Goal: Find specific page/section: Find specific page/section

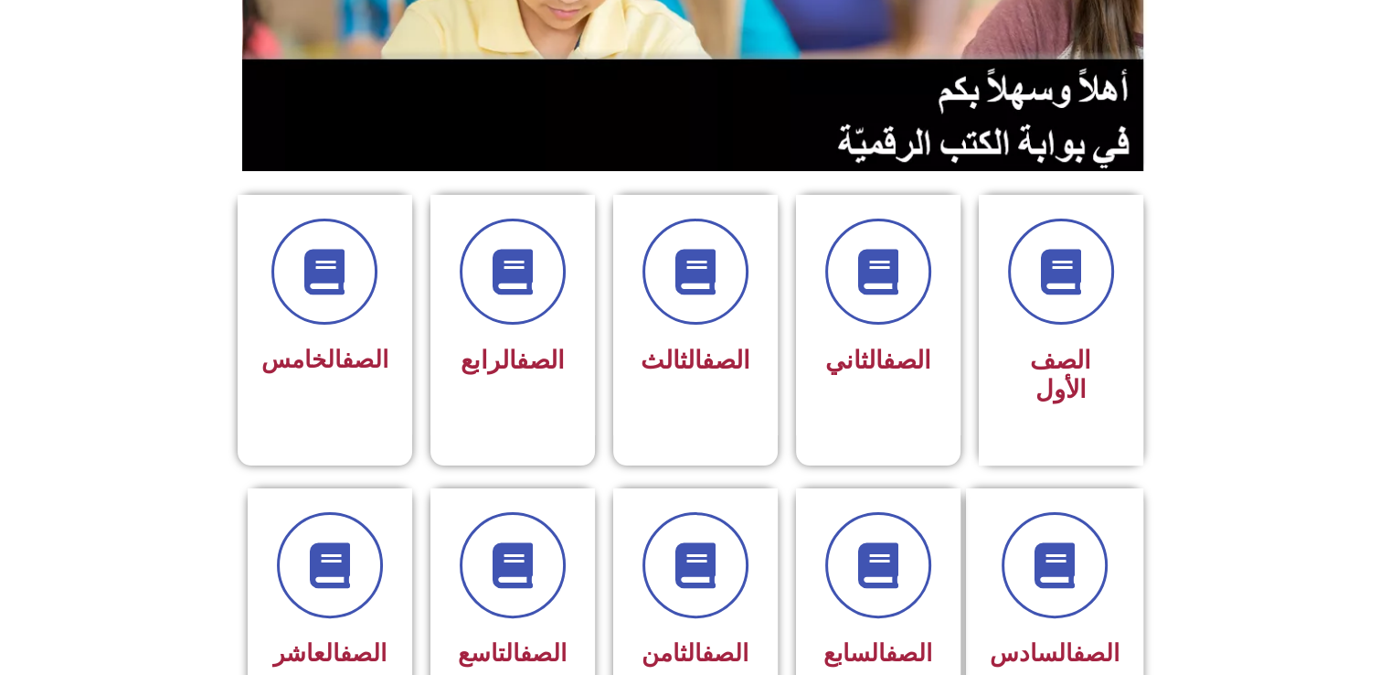
scroll to position [380, 0]
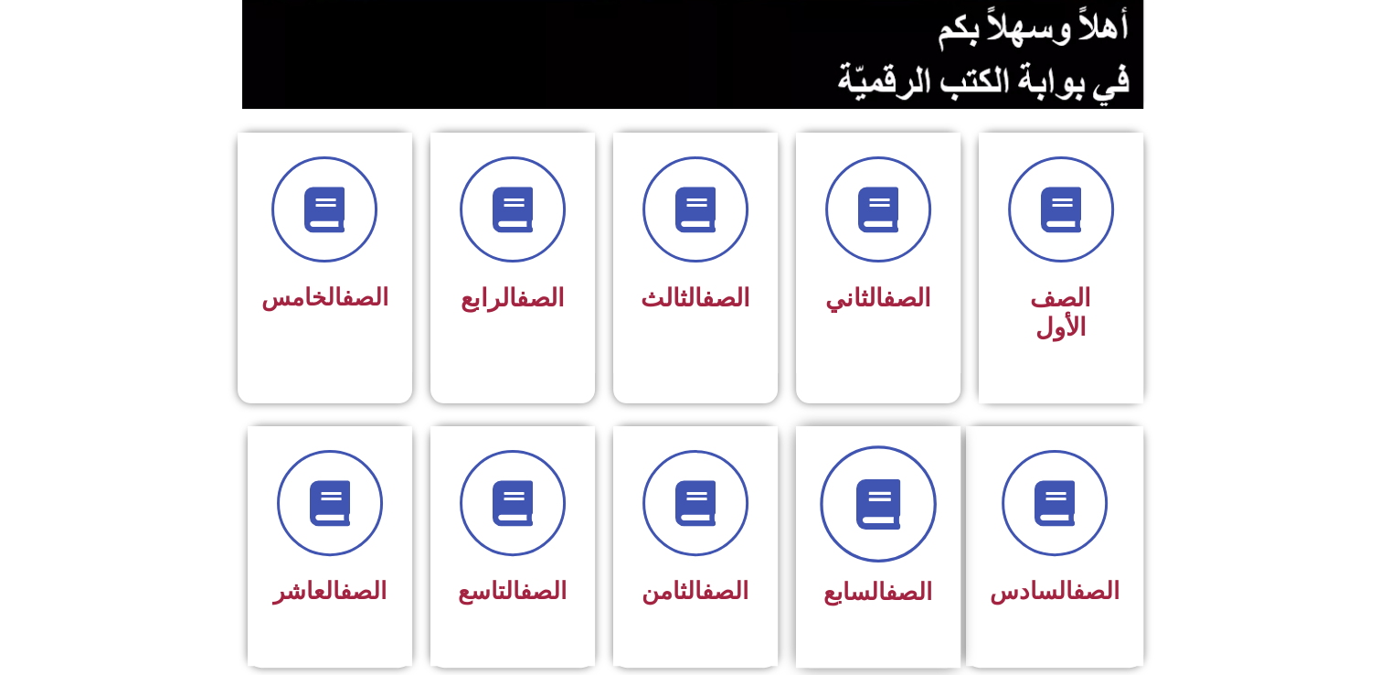
click at [860, 479] on icon at bounding box center [878, 503] width 50 height 50
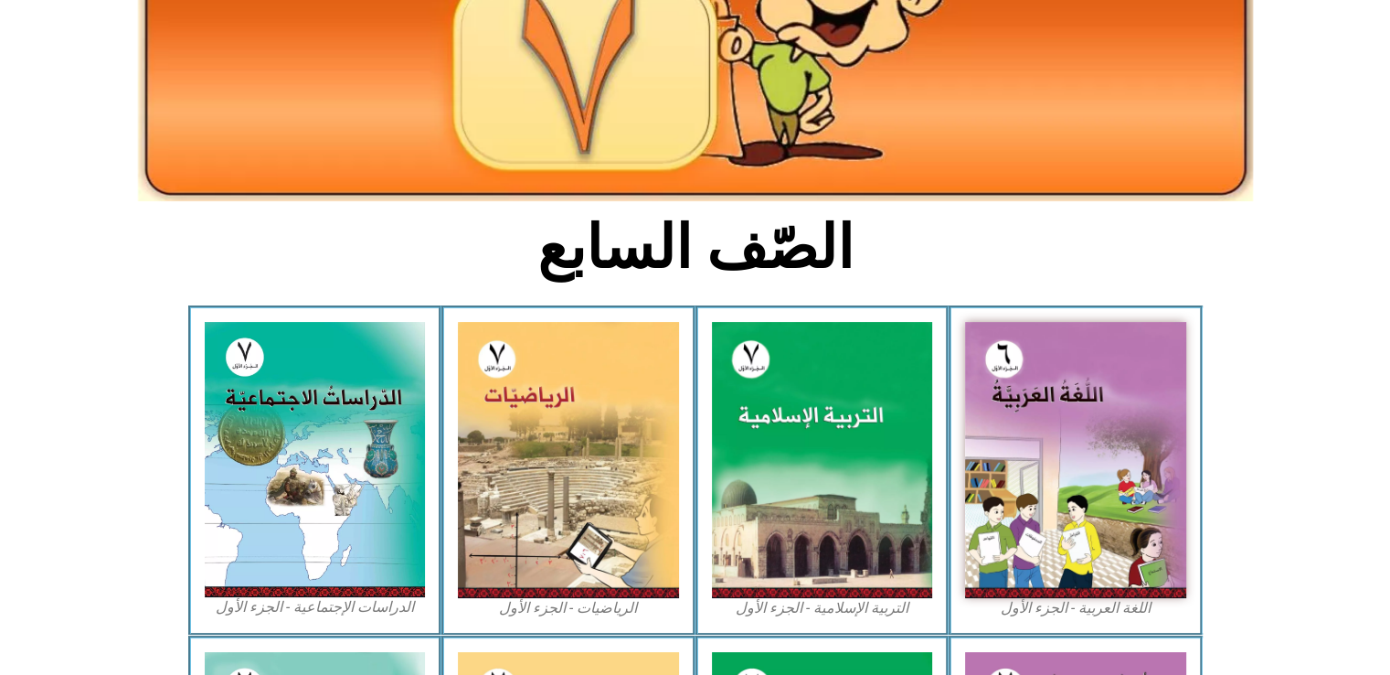
scroll to position [265, 0]
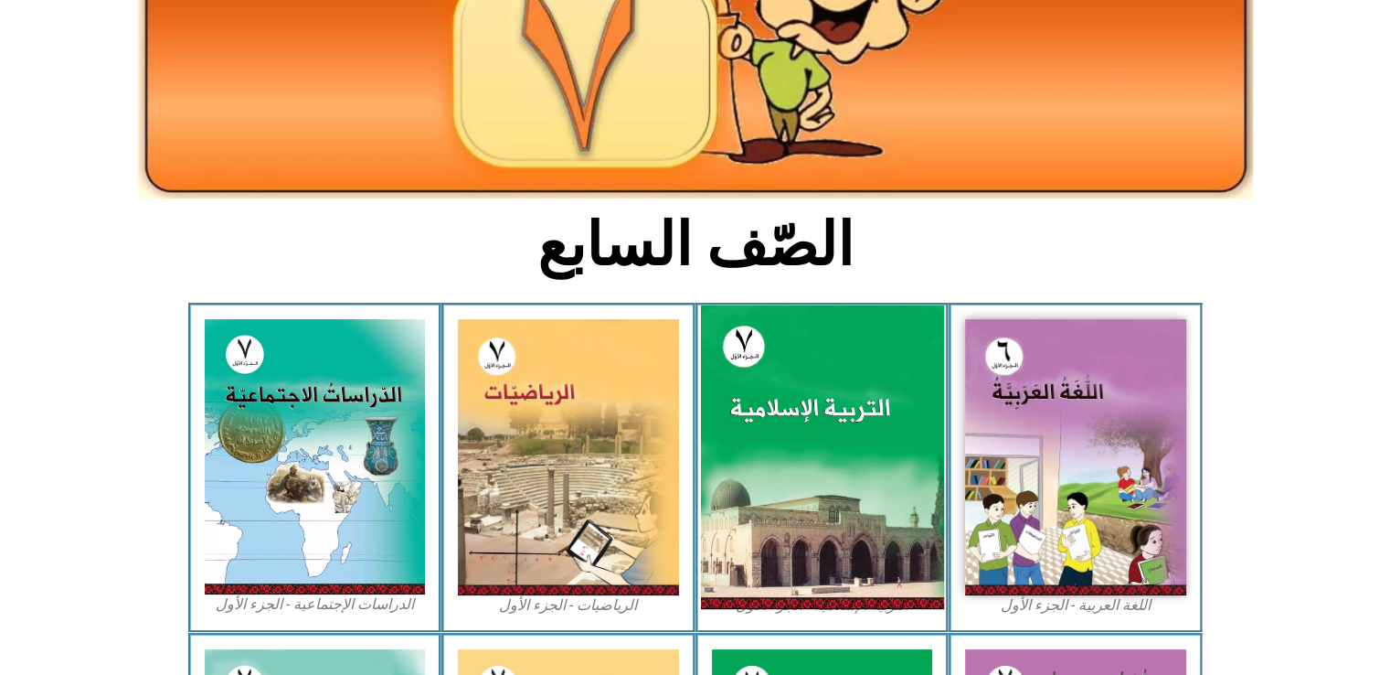
click at [839, 522] on img at bounding box center [821, 457] width 243 height 304
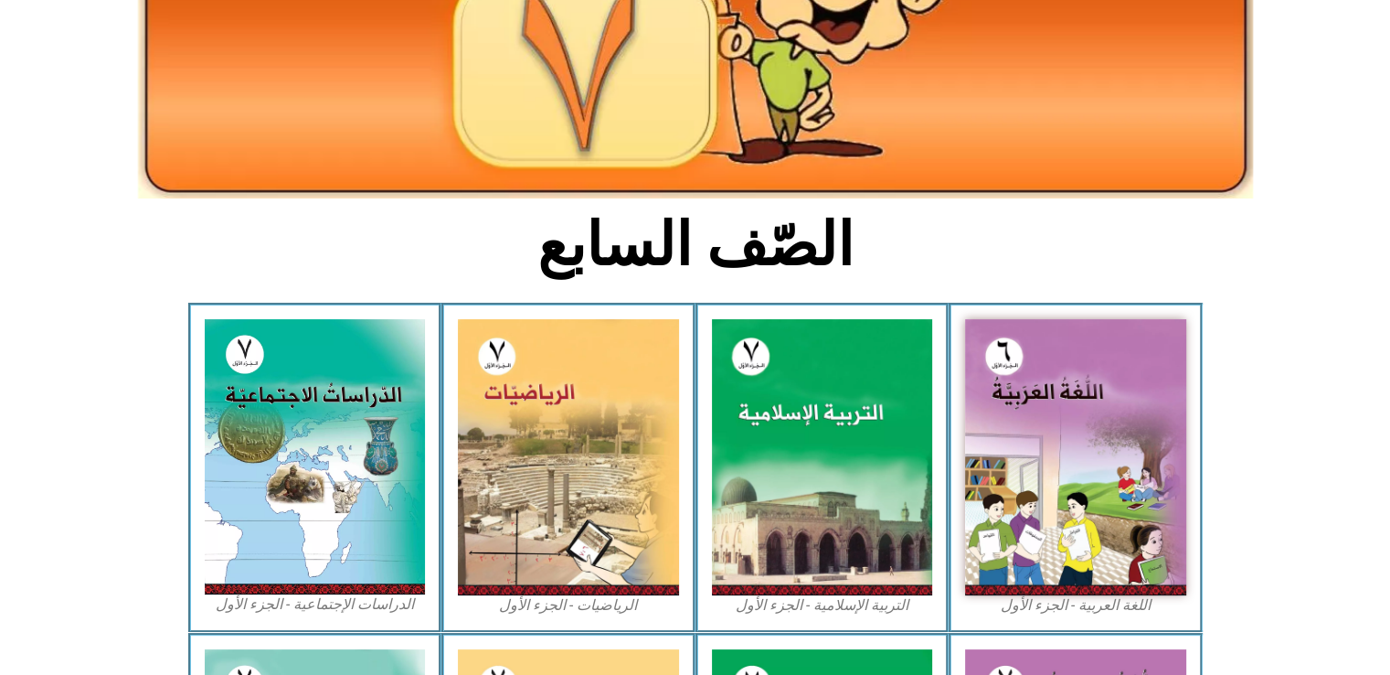
scroll to position [0, 0]
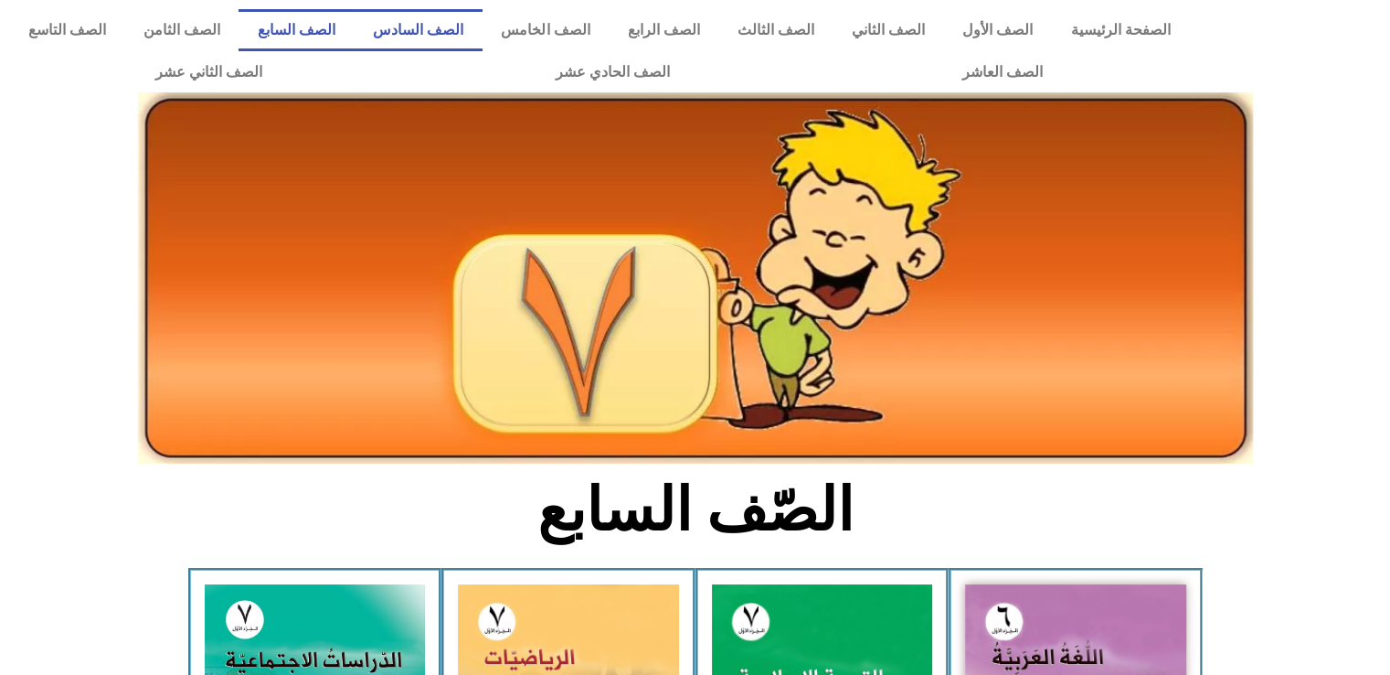
click at [435, 16] on link "الصف السادس" at bounding box center [419, 30] width 128 height 42
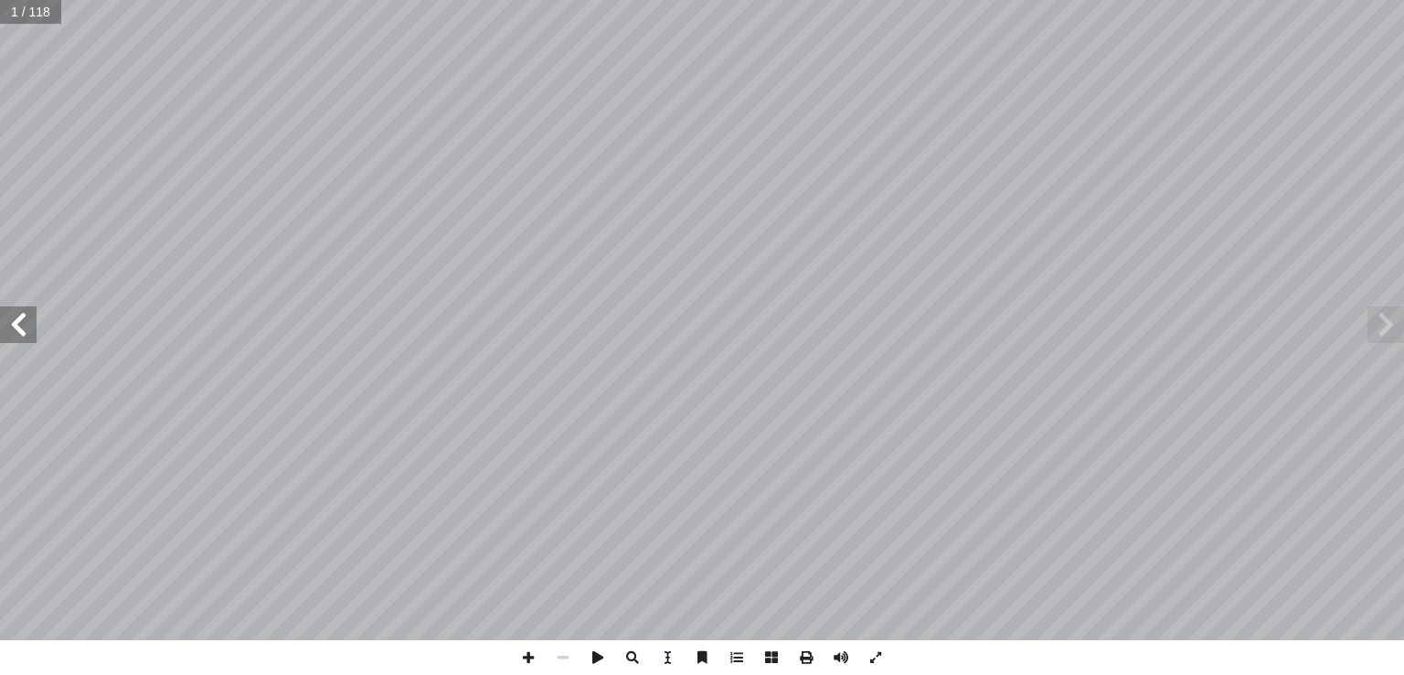
click at [13, 337] on span at bounding box center [18, 324] width 37 height 37
click at [14, 332] on span at bounding box center [18, 324] width 37 height 37
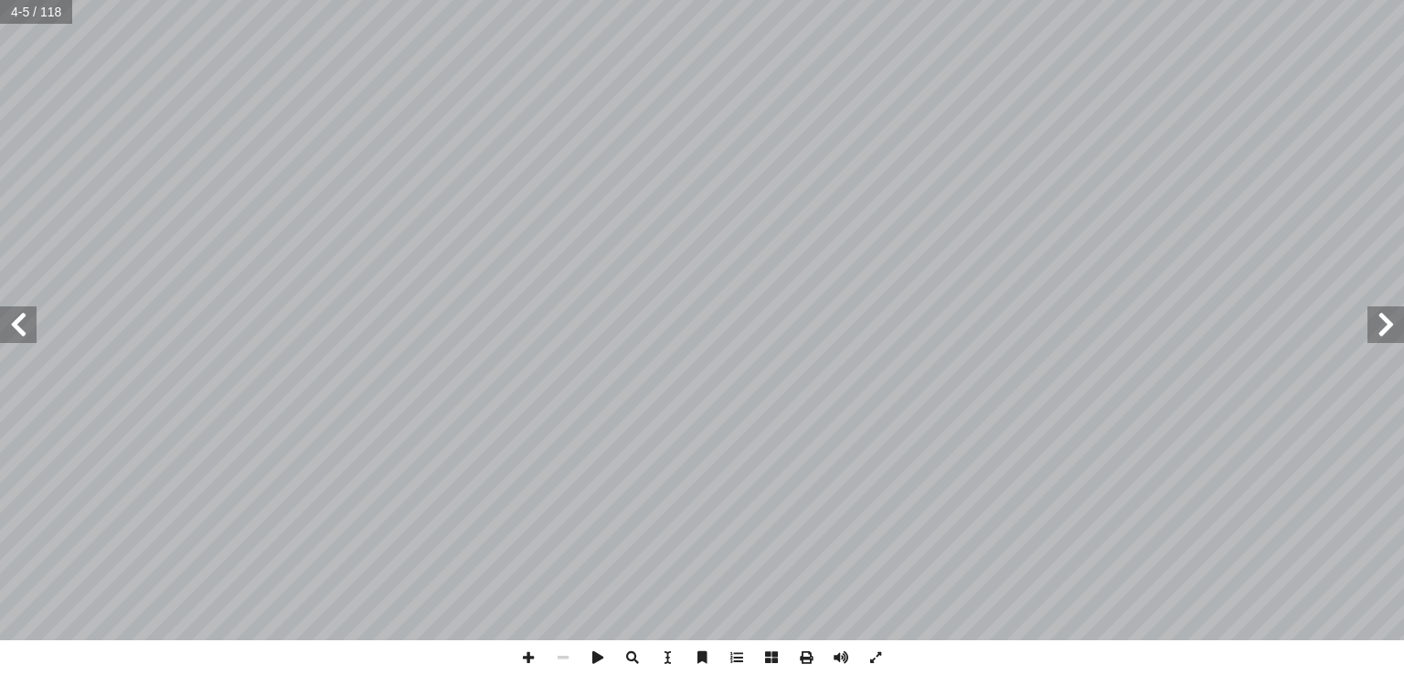
click at [14, 332] on span at bounding box center [18, 324] width 37 height 37
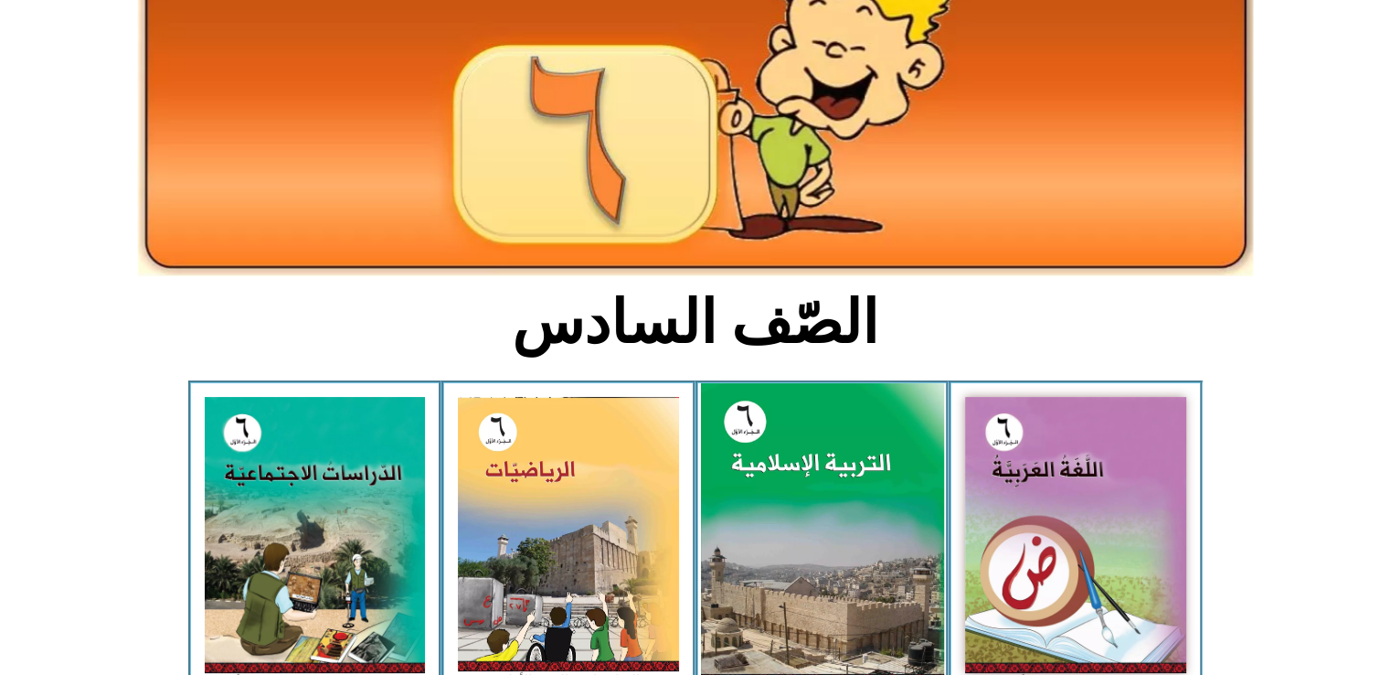
scroll to position [190, 0]
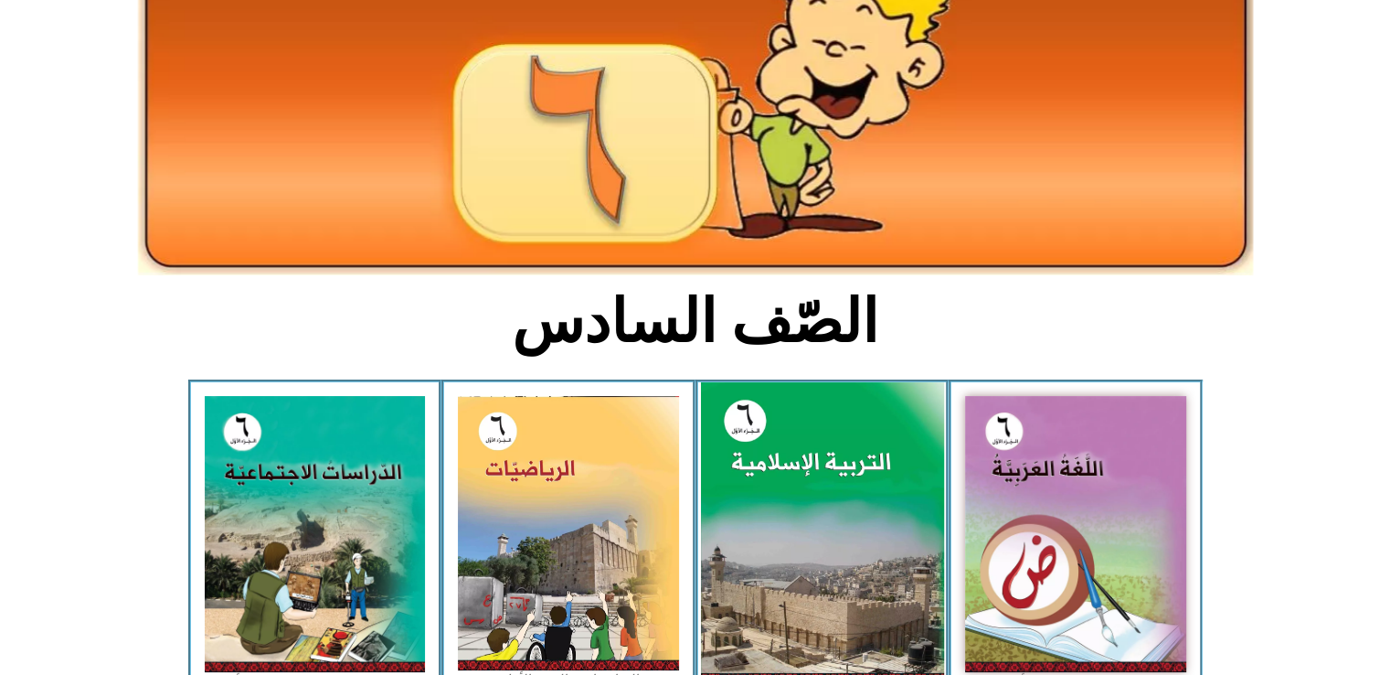
click at [824, 560] on img at bounding box center [821, 533] width 243 height 303
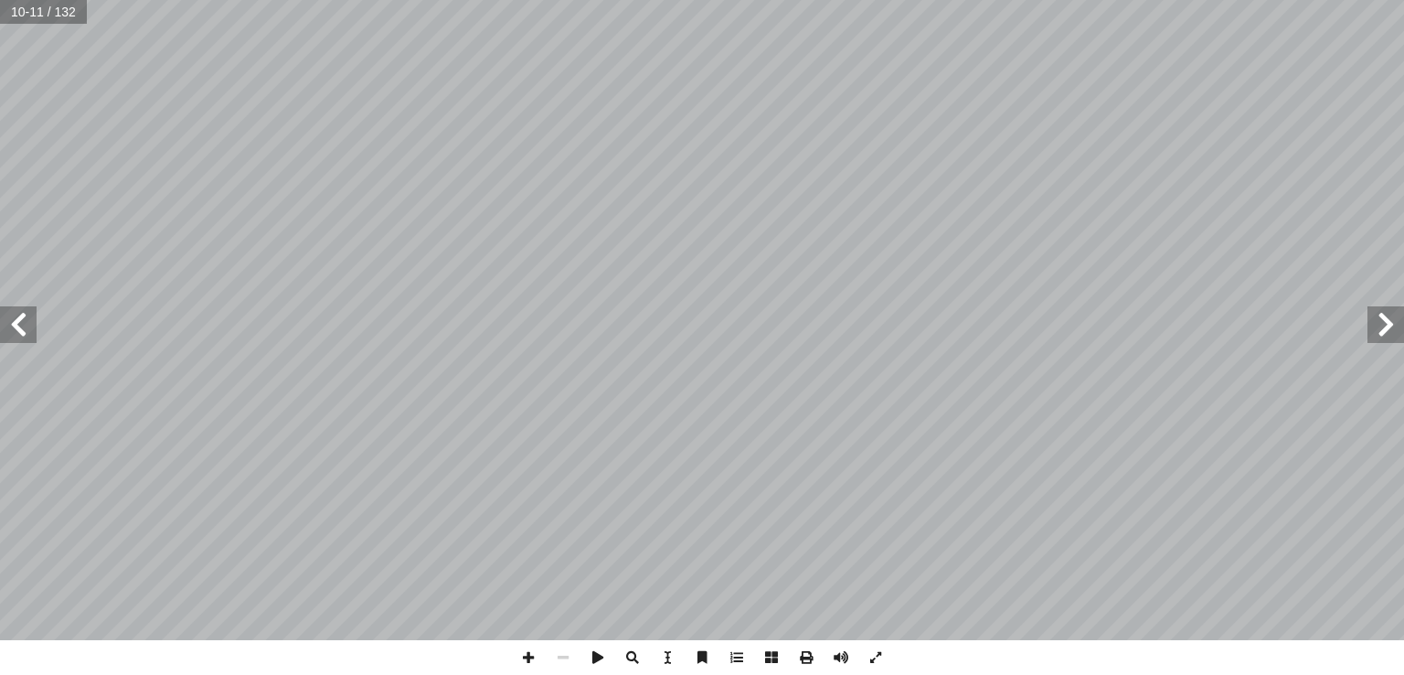
click at [29, 333] on span at bounding box center [18, 324] width 37 height 37
